Goal: Share content: Share content

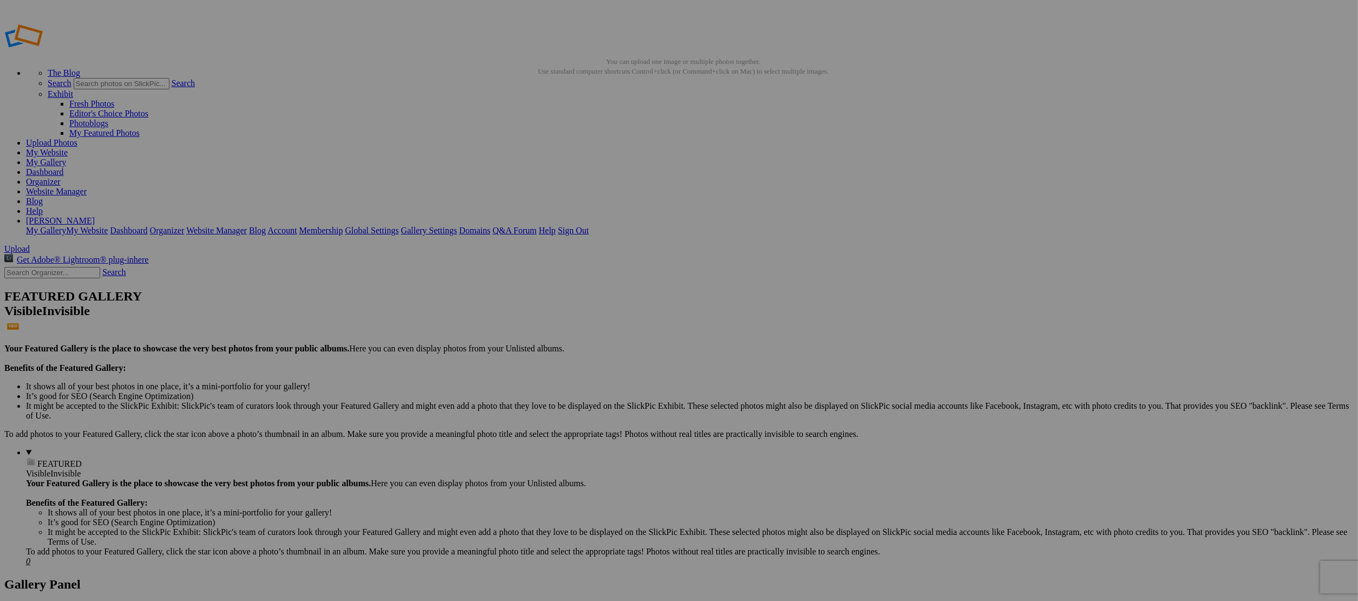
click at [595, 315] on input "text" at bounding box center [594, 320] width 118 height 11
type input "337 [PERSON_NAME]"
click at [582, 355] on span "Create" at bounding box center [570, 359] width 23 height 9
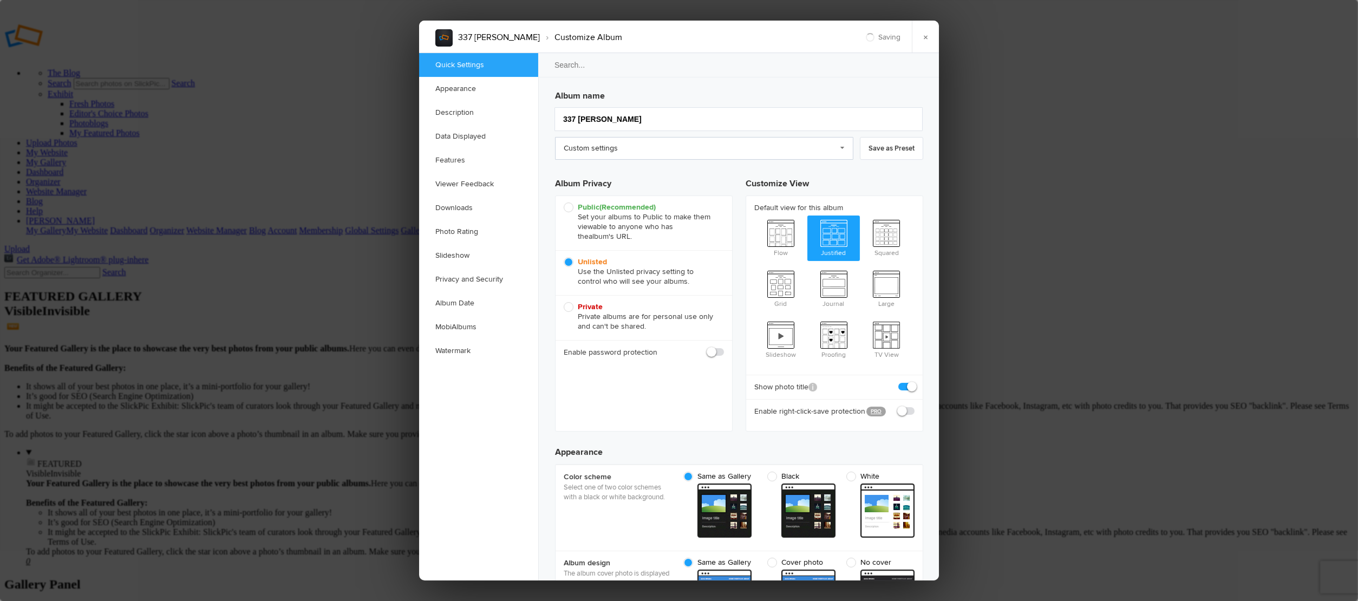
click at [615, 152] on link "Custom settings" at bounding box center [704, 148] width 298 height 23
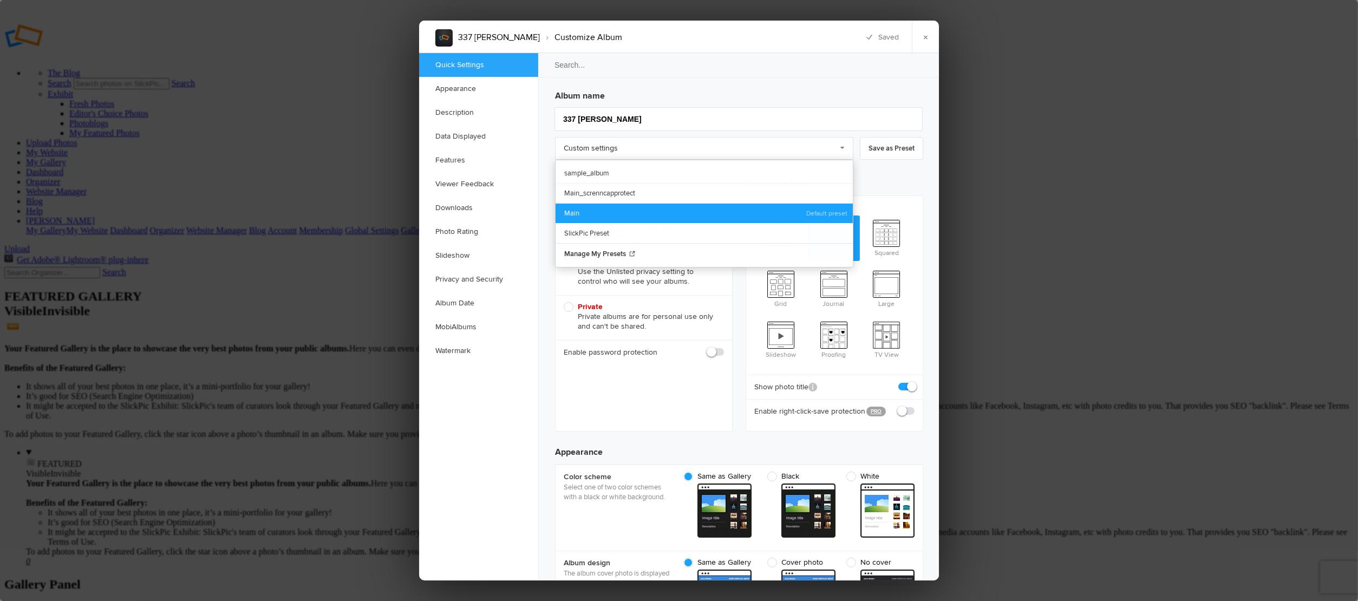
click at [599, 206] on link "Main" at bounding box center [703, 213] width 297 height 20
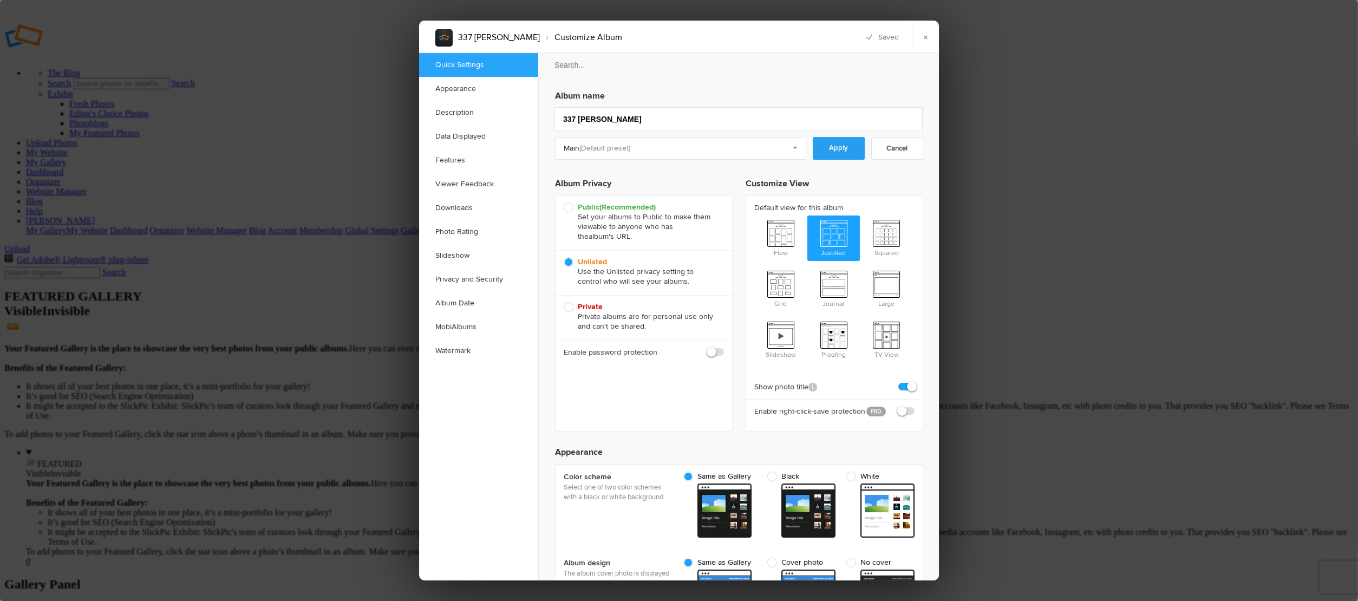
click at [828, 152] on link "Apply" at bounding box center [839, 148] width 52 height 23
checkbox input "true"
click at [924, 42] on link "×" at bounding box center [925, 37] width 27 height 32
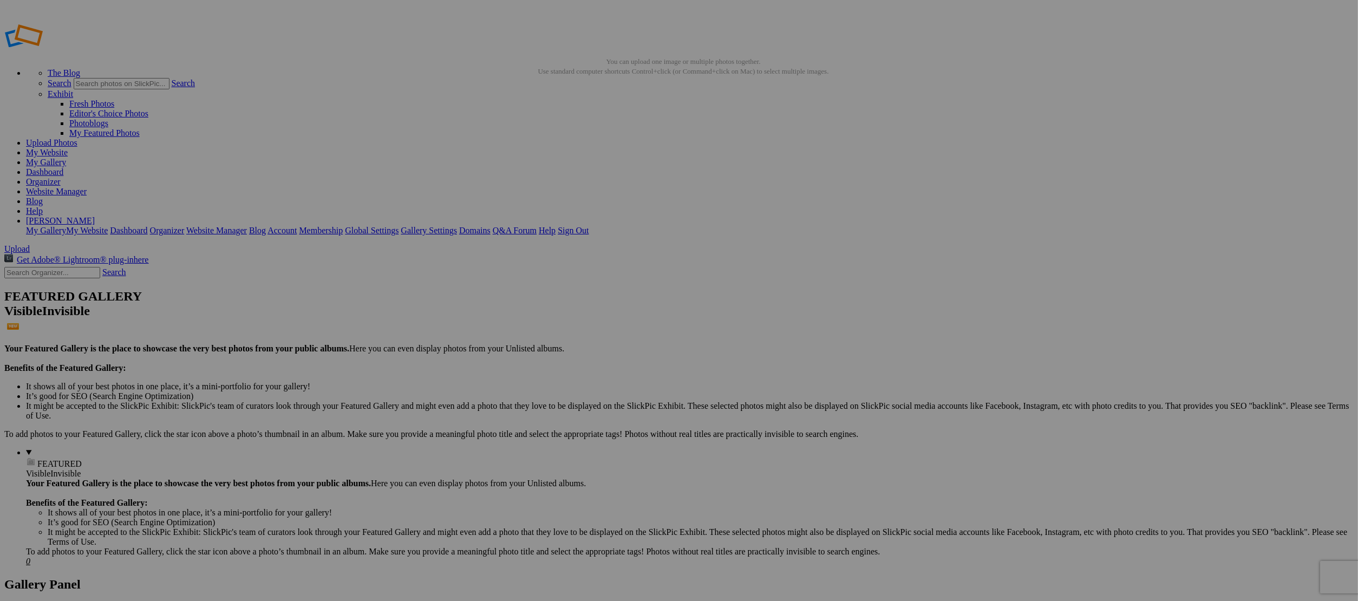
type input "337 [PERSON_NAME]"
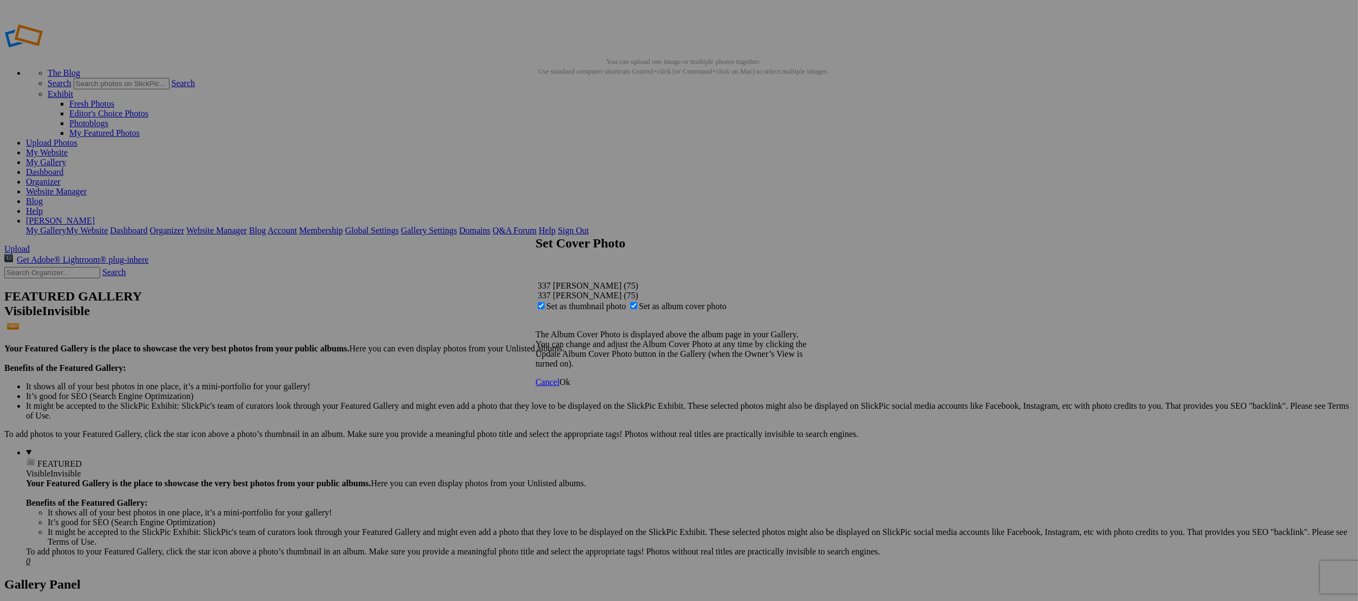
click at [570, 387] on span "Ok" at bounding box center [564, 381] width 11 height 9
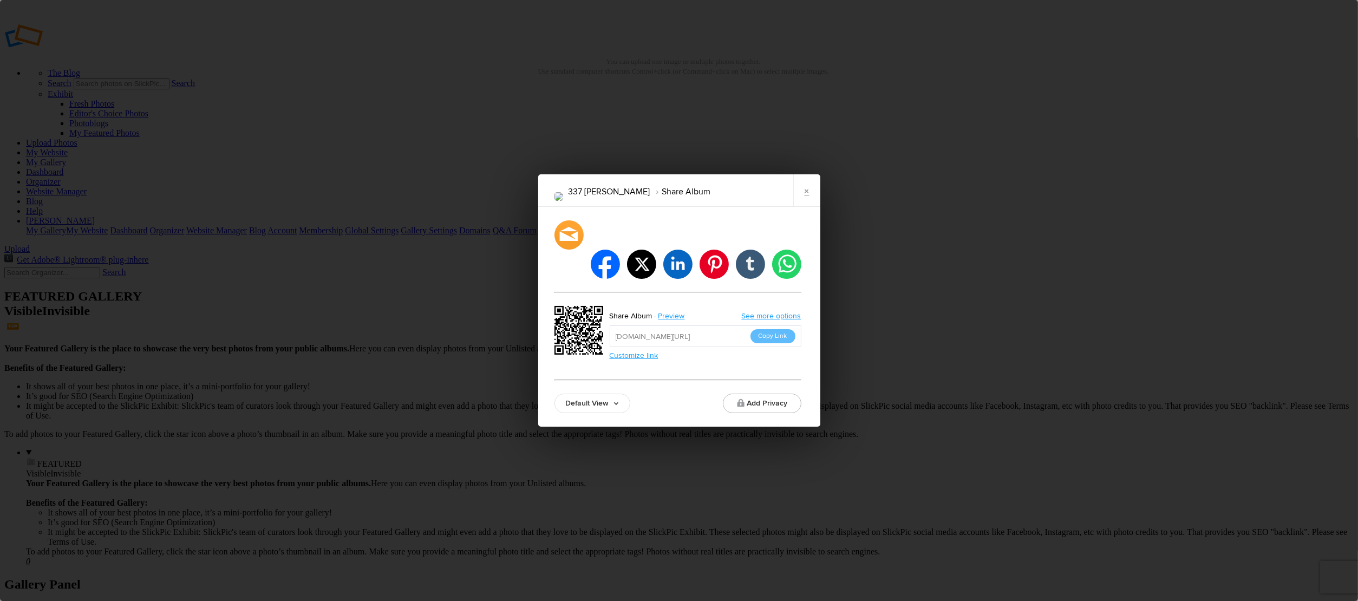
drag, startPoint x: 778, startPoint y: 320, endPoint x: 907, endPoint y: 260, distance: 142.2
click at [780, 329] on button "Copy Link" at bounding box center [772, 336] width 45 height 14
drag, startPoint x: 810, startPoint y: 208, endPoint x: 1033, endPoint y: 48, distance: 274.6
click at [811, 206] on link "×" at bounding box center [806, 190] width 27 height 32
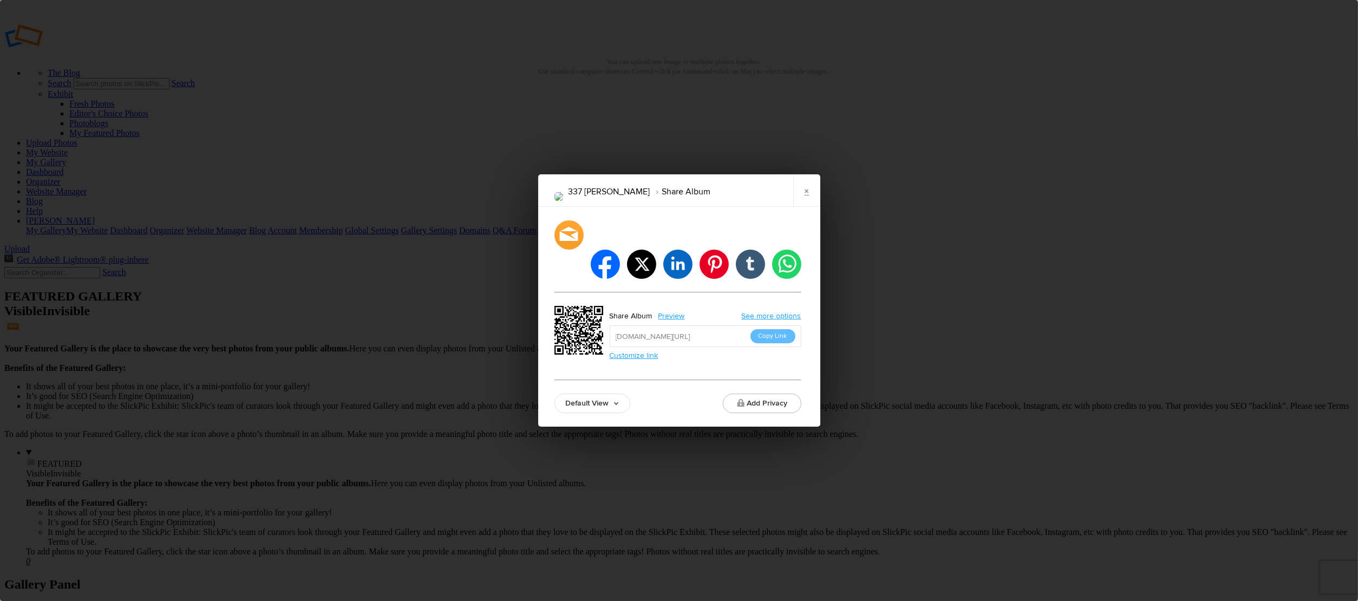
drag, startPoint x: 777, startPoint y: 324, endPoint x: 801, endPoint y: 275, distance: 54.5
click at [777, 329] on button "Copy Link" at bounding box center [772, 336] width 45 height 14
click at [803, 204] on link "×" at bounding box center [806, 190] width 27 height 32
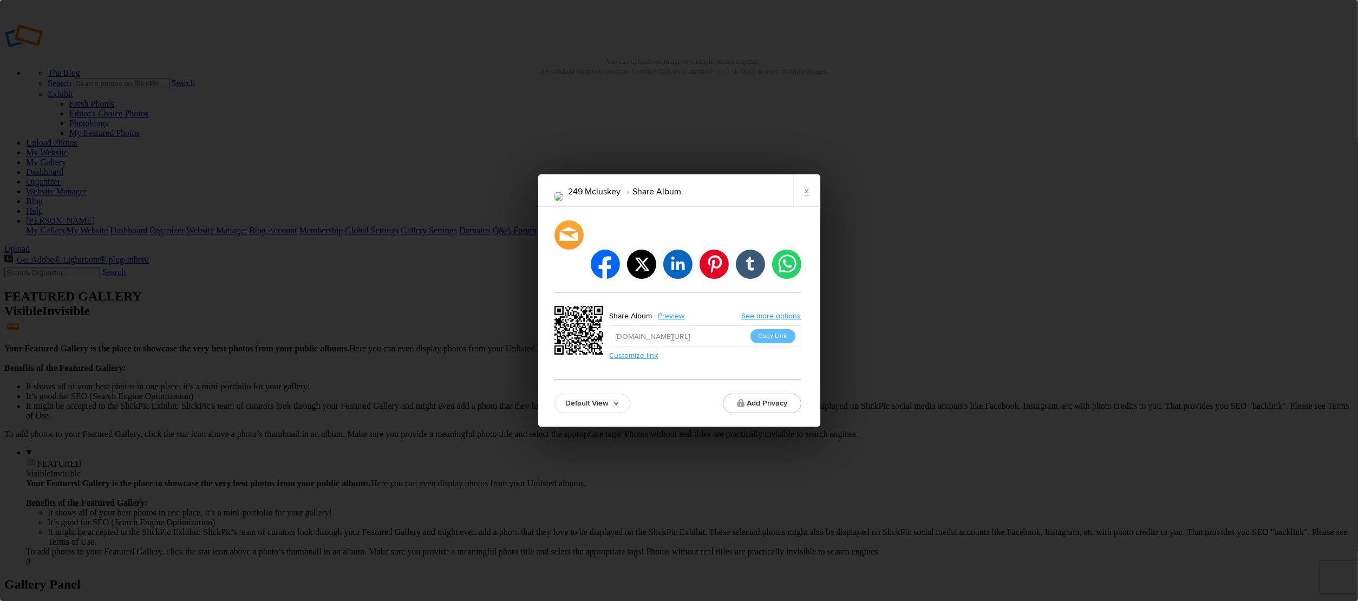
drag, startPoint x: 772, startPoint y: 319, endPoint x: 778, endPoint y: 301, distance: 19.5
click at [772, 329] on button "Copy Link" at bounding box center [772, 336] width 45 height 14
click at [801, 207] on link "×" at bounding box center [806, 190] width 27 height 32
